Goal: Information Seeking & Learning: Learn about a topic

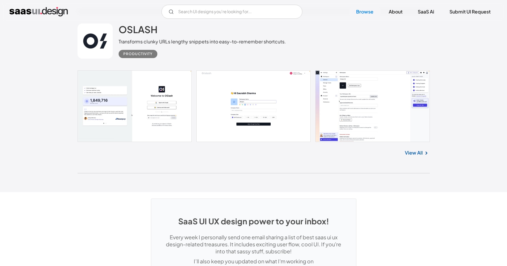
scroll to position [15601, 0]
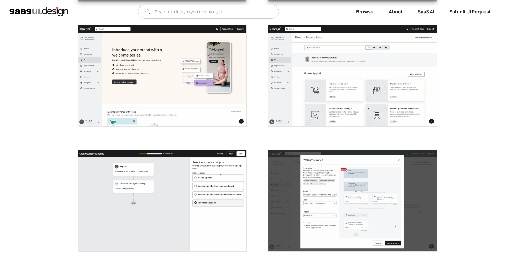
scroll to position [864, 0]
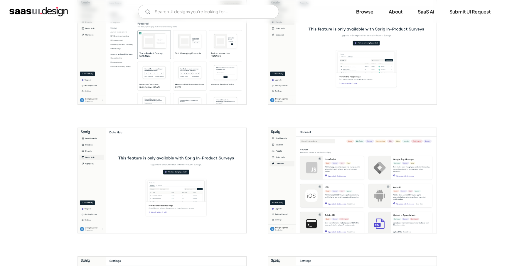
scroll to position [710, 0]
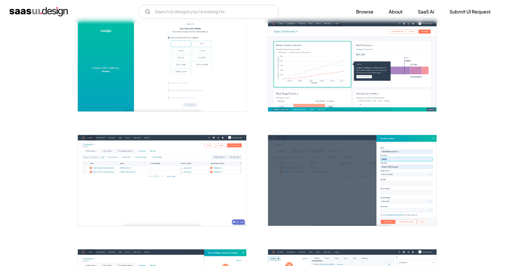
scroll to position [399, 0]
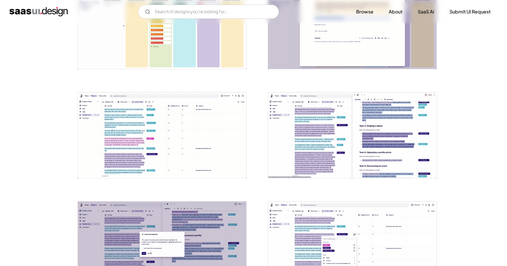
scroll to position [701, 0]
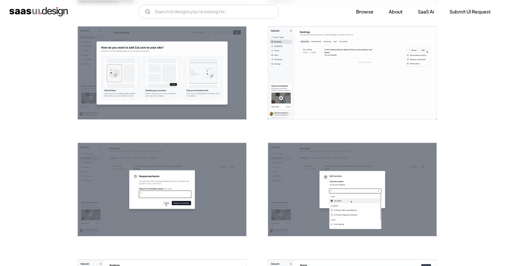
scroll to position [708, 0]
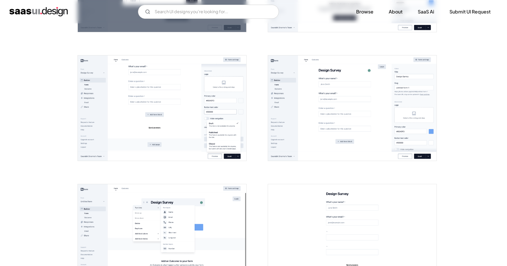
scroll to position [470, 0]
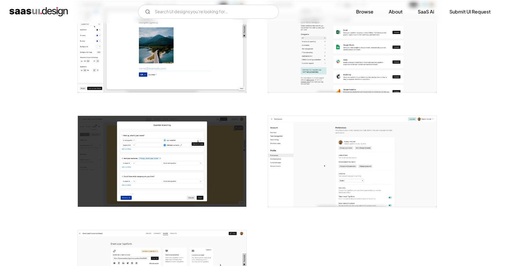
scroll to position [1287, 0]
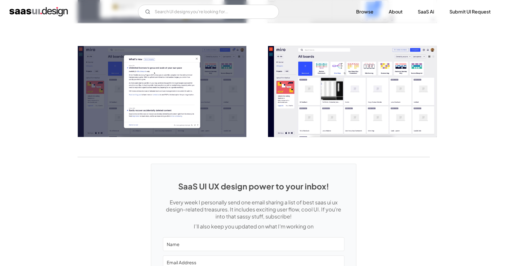
scroll to position [1203, 0]
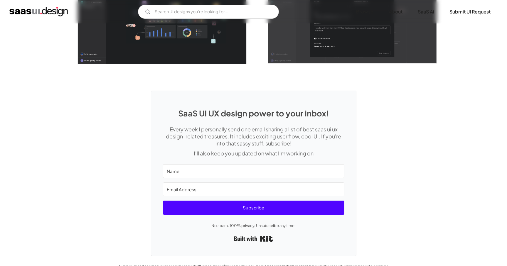
scroll to position [1607, 0]
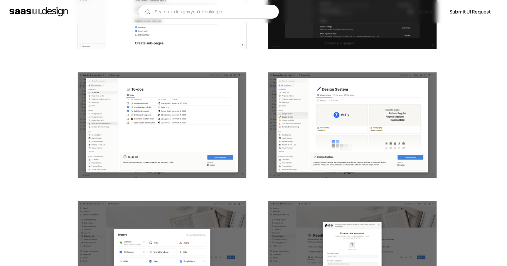
scroll to position [1386, 0]
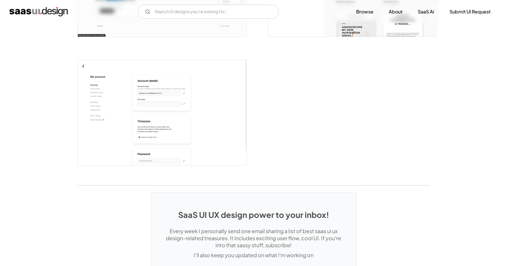
scroll to position [1661, 0]
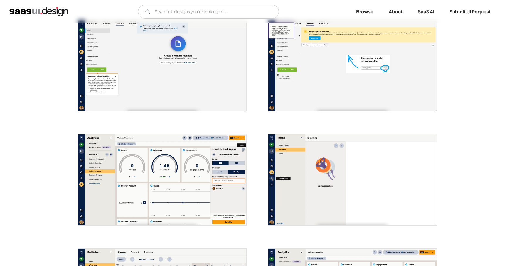
scroll to position [716, 0]
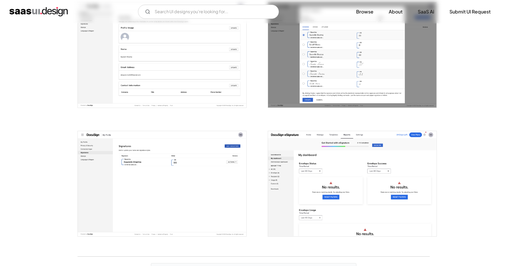
scroll to position [1476, 0]
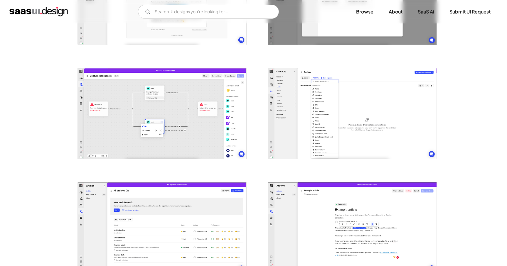
scroll to position [540, 0]
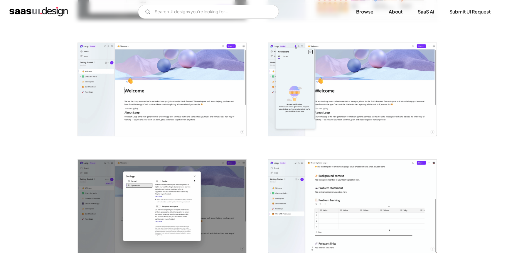
scroll to position [718, 0]
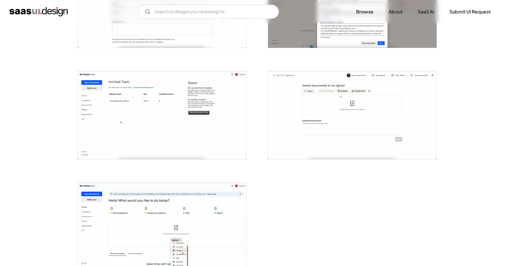
scroll to position [1115, 0]
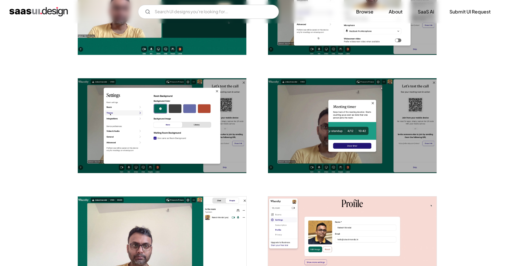
scroll to position [753, 0]
